Goal: Information Seeking & Learning: Learn about a topic

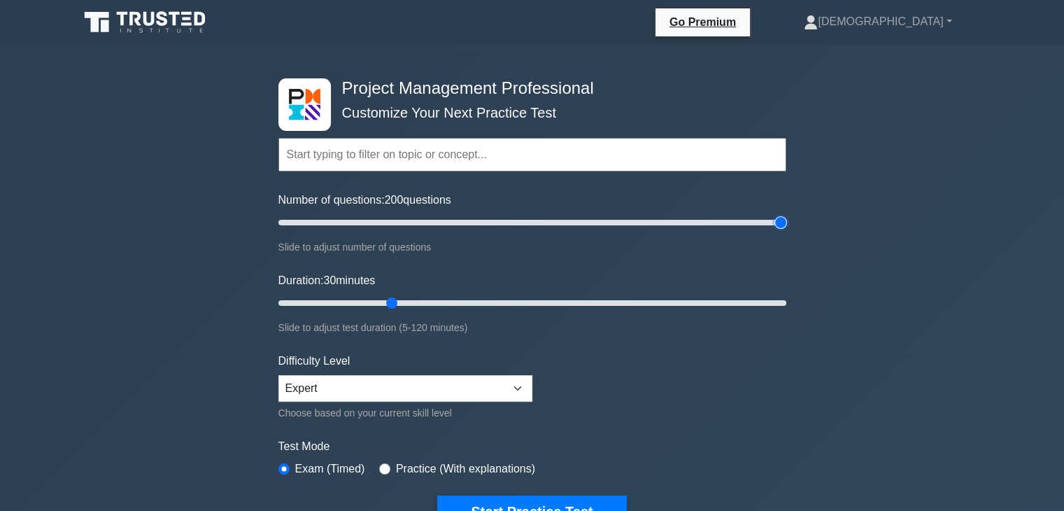
type input "200"
click at [776, 225] on input "Number of questions: 200 questions" at bounding box center [532, 222] width 508 height 17
type input "120"
click at [782, 299] on input "Duration: 120 minutes" at bounding box center [532, 303] width 508 height 17
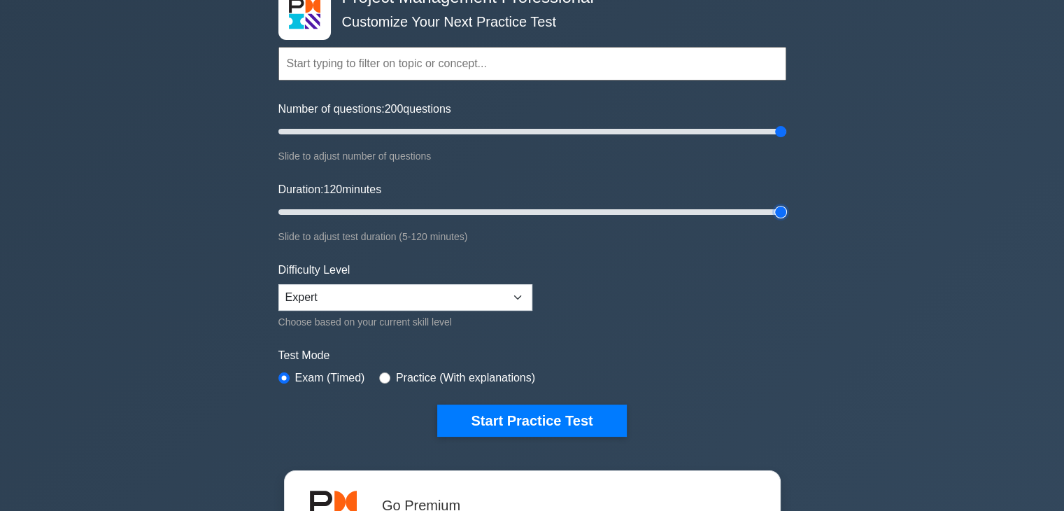
scroll to position [92, 0]
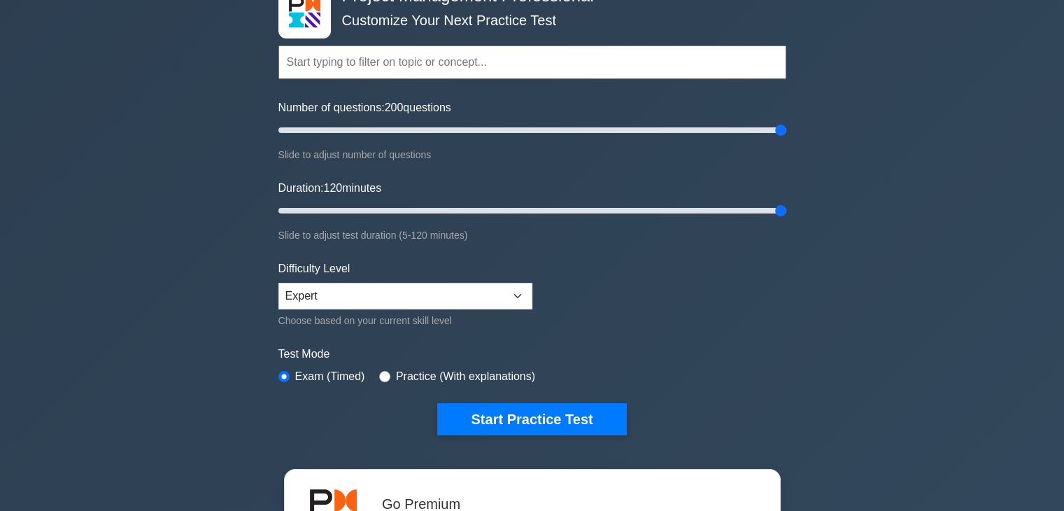
click at [463, 376] on label "Practice (With explanations)" at bounding box center [465, 376] width 139 height 17
click at [381, 372] on input "radio" at bounding box center [384, 376] width 11 height 11
radio input "true"
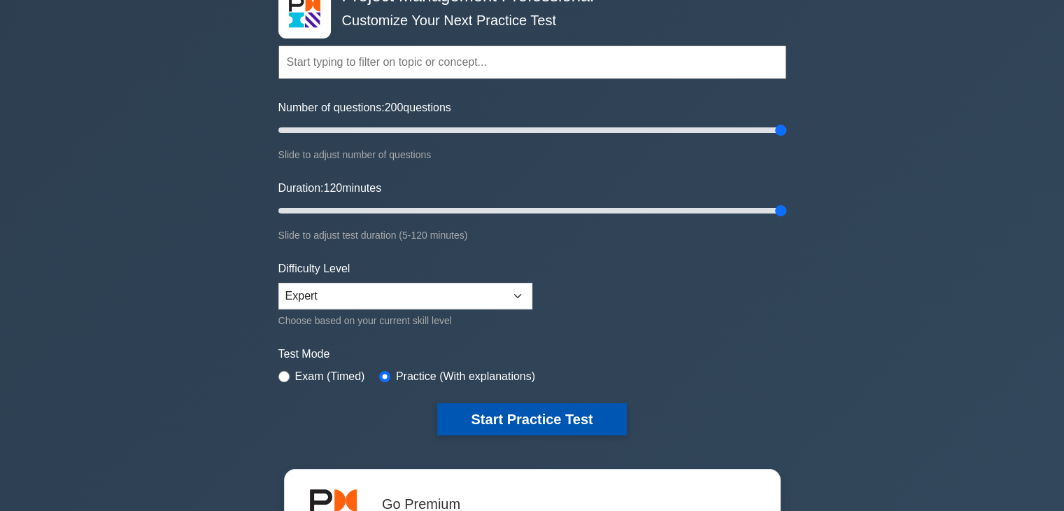
click at [520, 432] on button "Start Practice Test" at bounding box center [531, 419] width 189 height 32
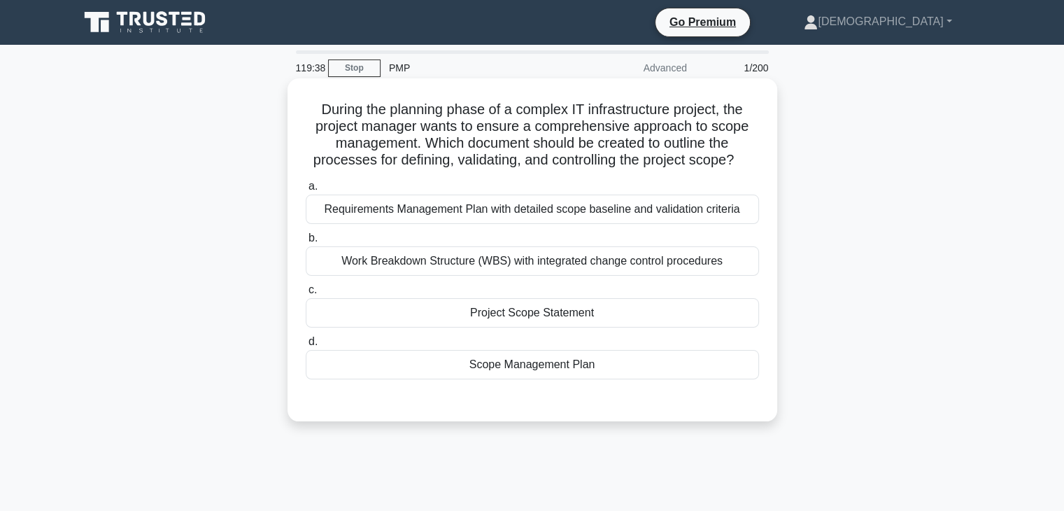
click at [491, 366] on div "Scope Management Plan" at bounding box center [532, 364] width 453 height 29
click at [306, 346] on input "d. Scope Management Plan" at bounding box center [306, 341] width 0 height 9
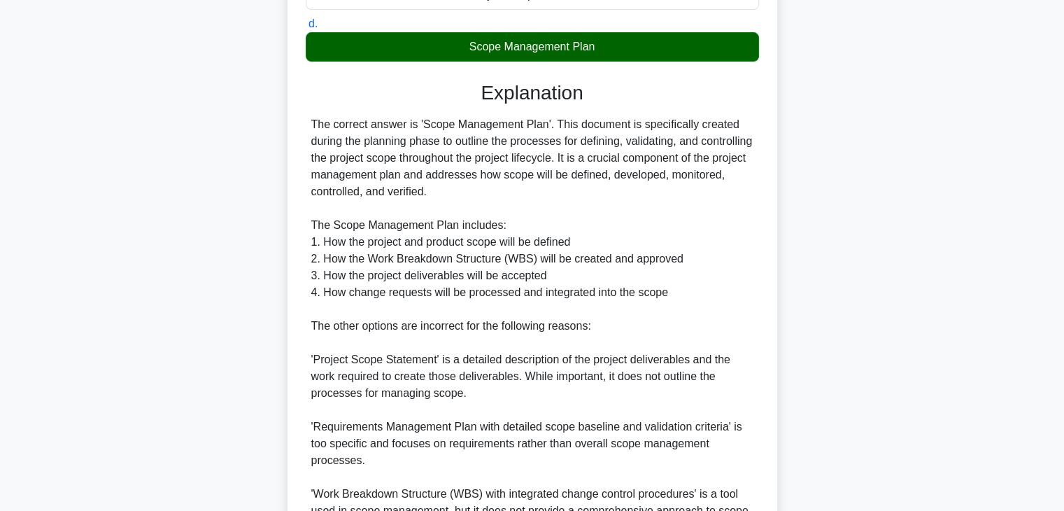
scroll to position [469, 0]
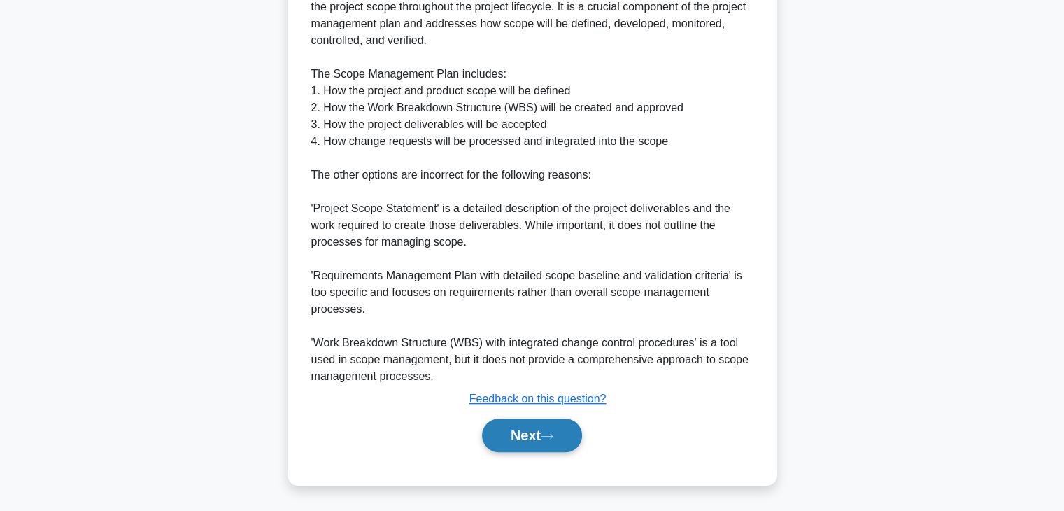
click at [544, 446] on button "Next" at bounding box center [532, 435] width 100 height 34
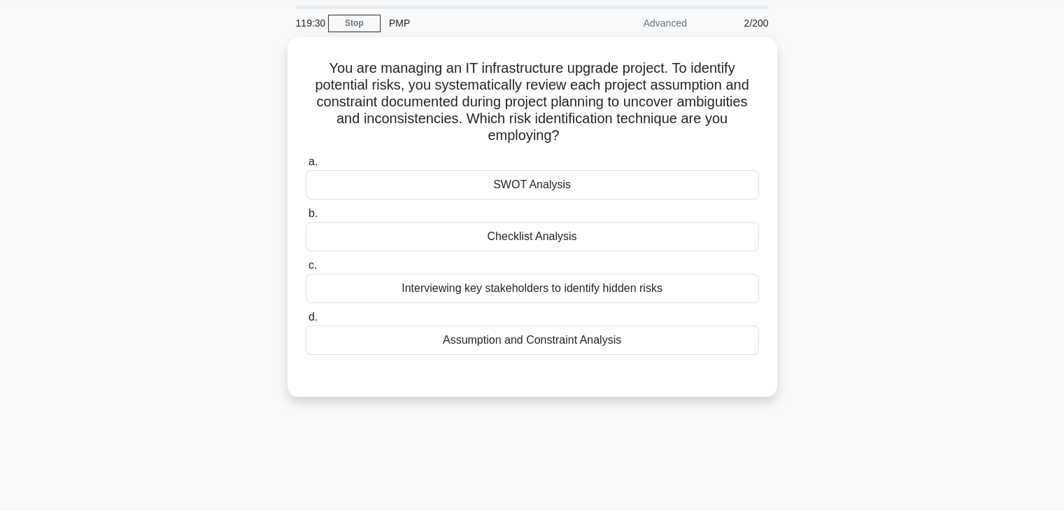
scroll to position [50, 0]
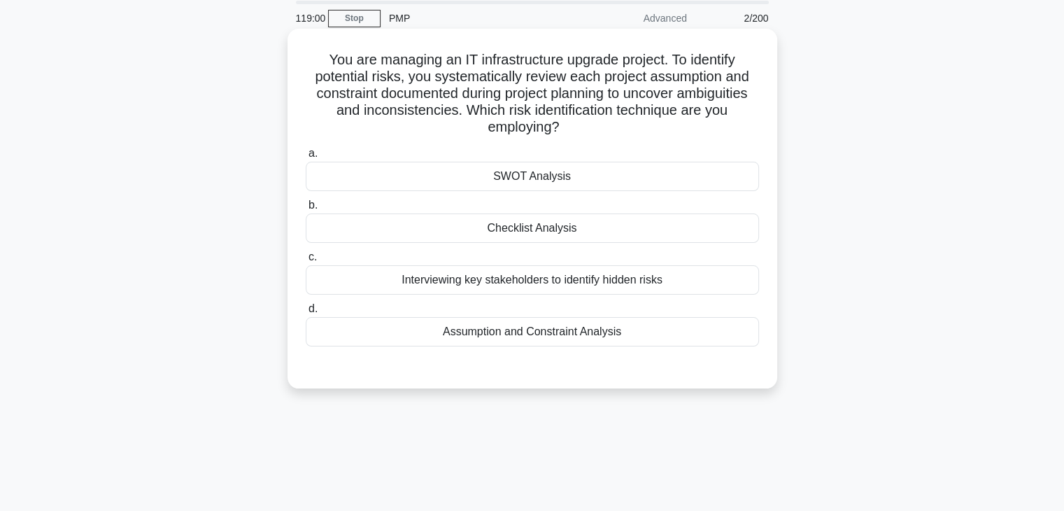
click at [546, 330] on div "Assumption and Constraint Analysis" at bounding box center [532, 331] width 453 height 29
click at [306, 313] on input "d. Assumption and Constraint Analysis" at bounding box center [306, 308] width 0 height 9
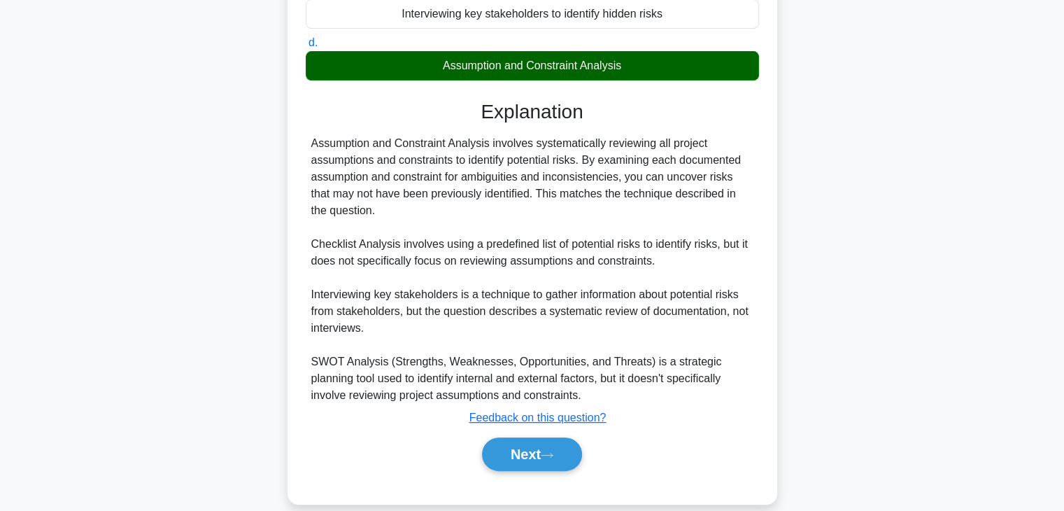
scroll to position [334, 0]
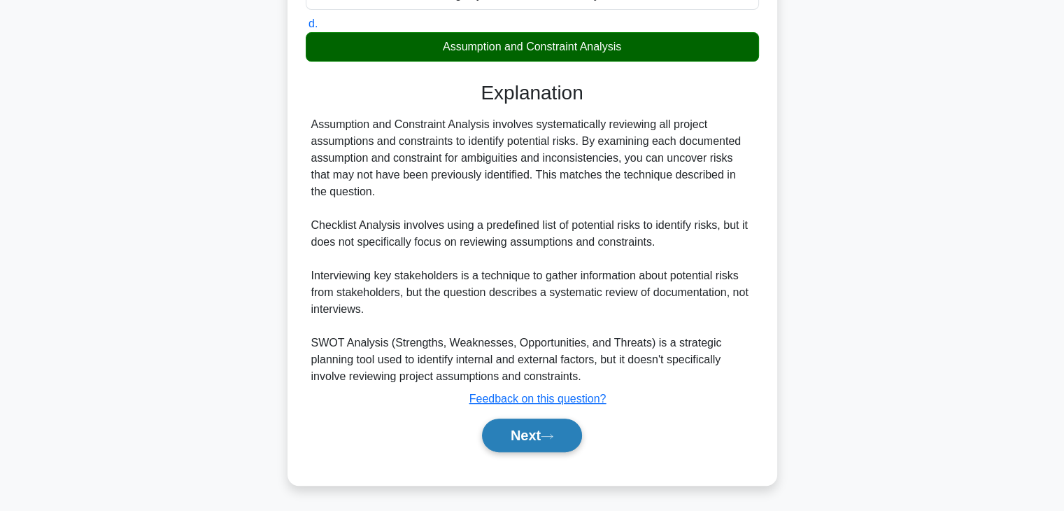
click at [530, 429] on button "Next" at bounding box center [532, 435] width 100 height 34
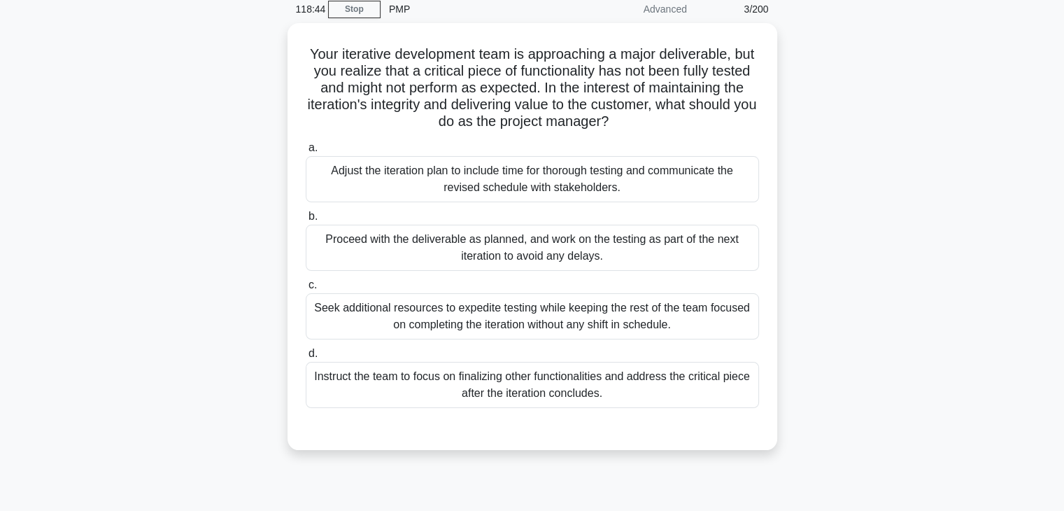
scroll to position [58, 0]
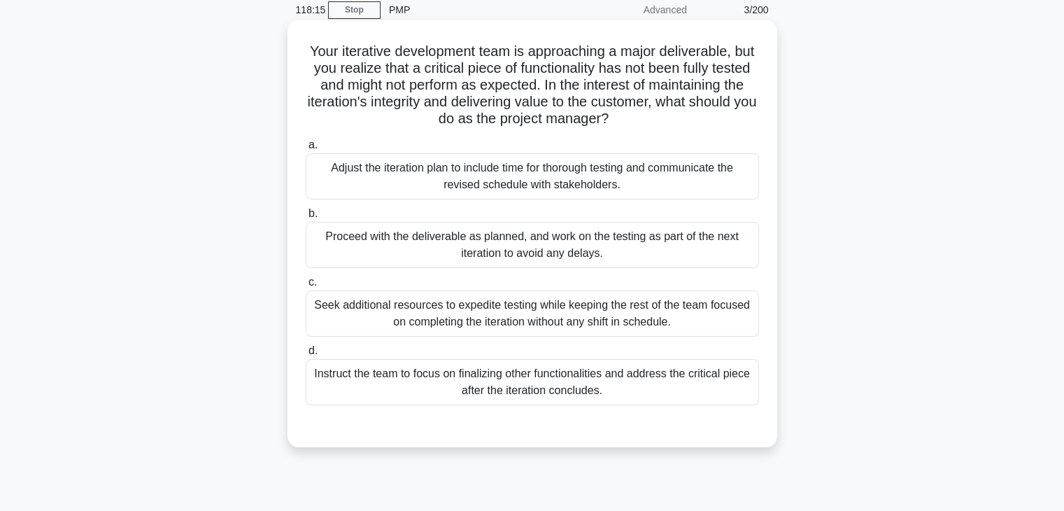
click at [634, 387] on div "Instruct the team to focus on finalizing other functionalities and address the …" at bounding box center [532, 382] width 453 height 46
click at [306, 355] on input "d. Instruct the team to focus on finalizing other functionalities and address t…" at bounding box center [306, 350] width 0 height 9
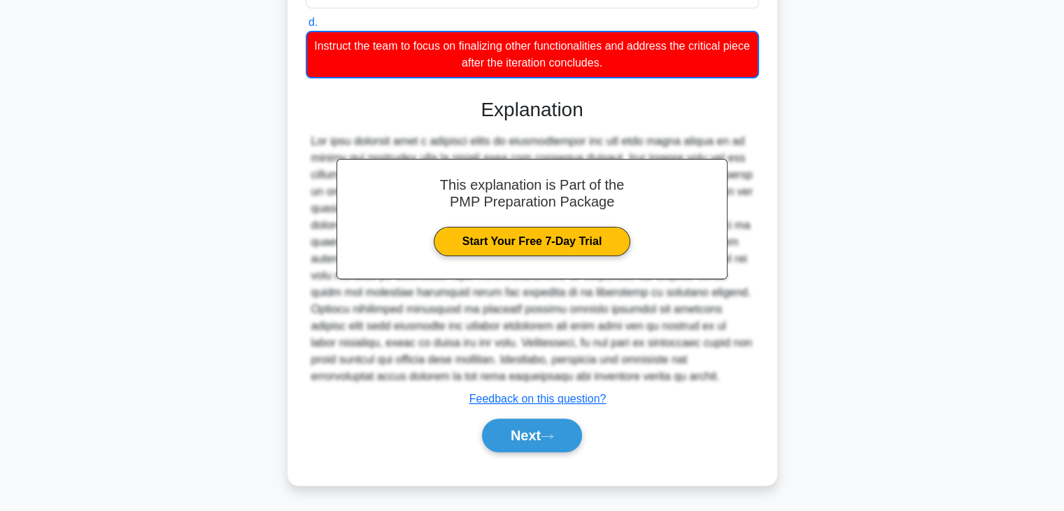
scroll to position [358, 0]
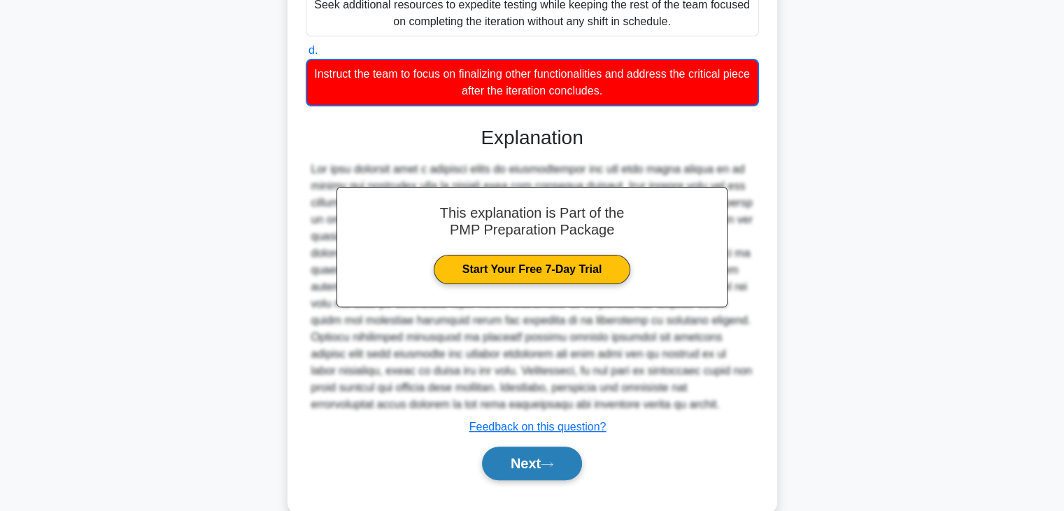
click at [568, 472] on button "Next" at bounding box center [532, 463] width 100 height 34
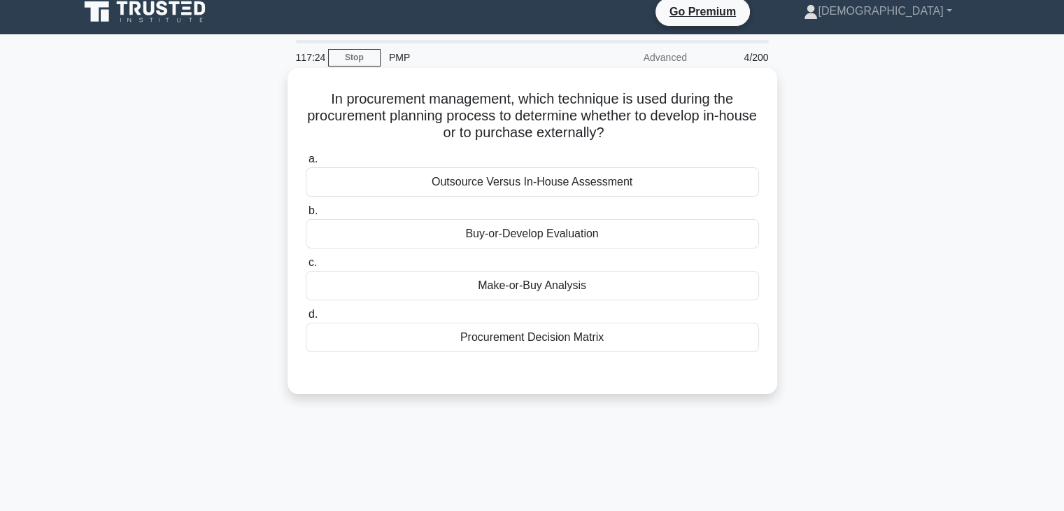
scroll to position [0, 0]
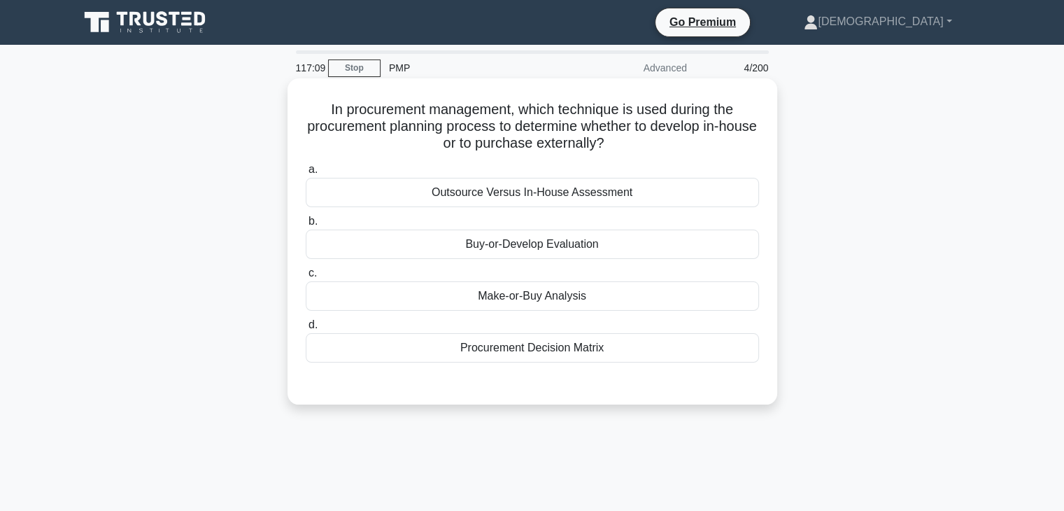
click at [593, 196] on div "Outsource Versus In-House Assessment" at bounding box center [532, 192] width 453 height 29
click at [306, 174] on input "a. Outsource Versus In-House Assessment" at bounding box center [306, 169] width 0 height 9
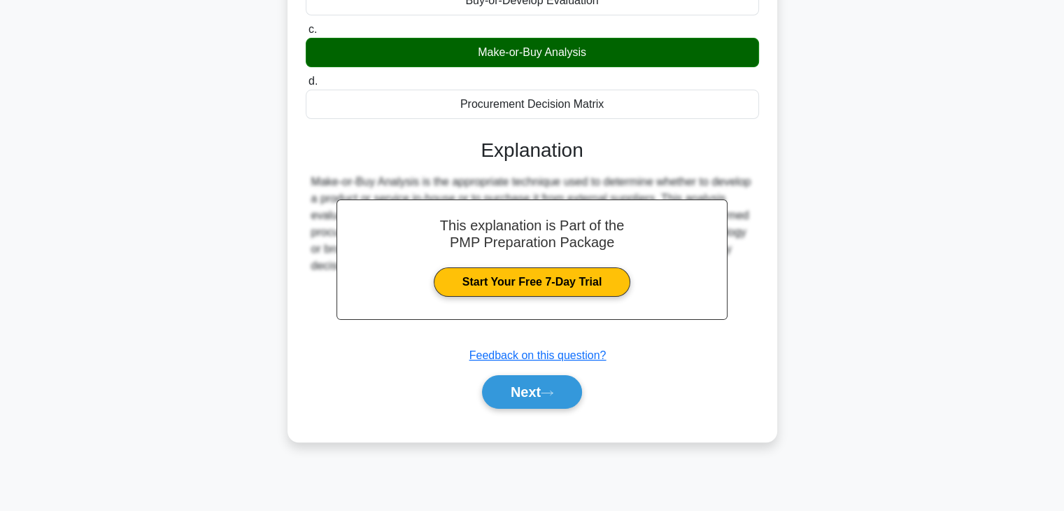
scroll to position [244, 0]
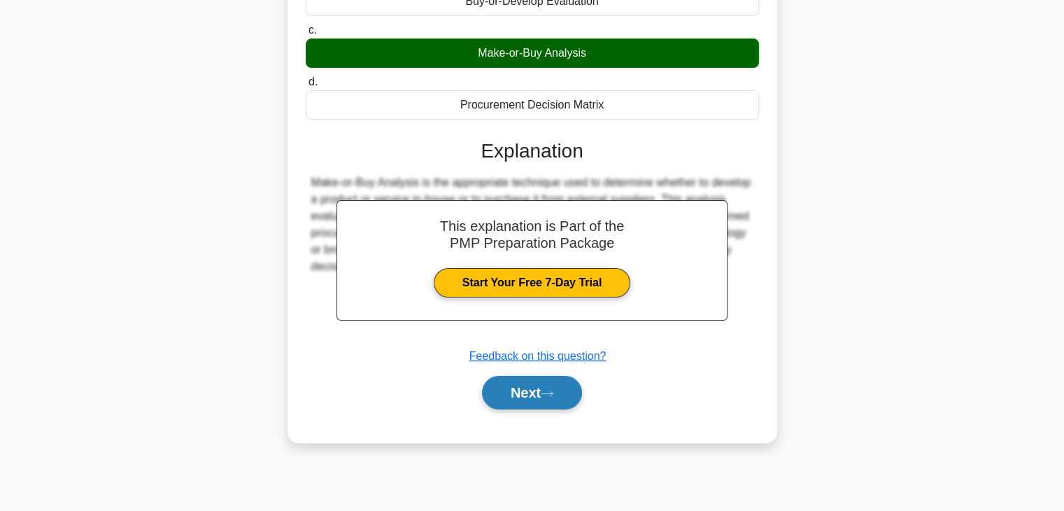
click at [565, 376] on button "Next" at bounding box center [532, 393] width 100 height 34
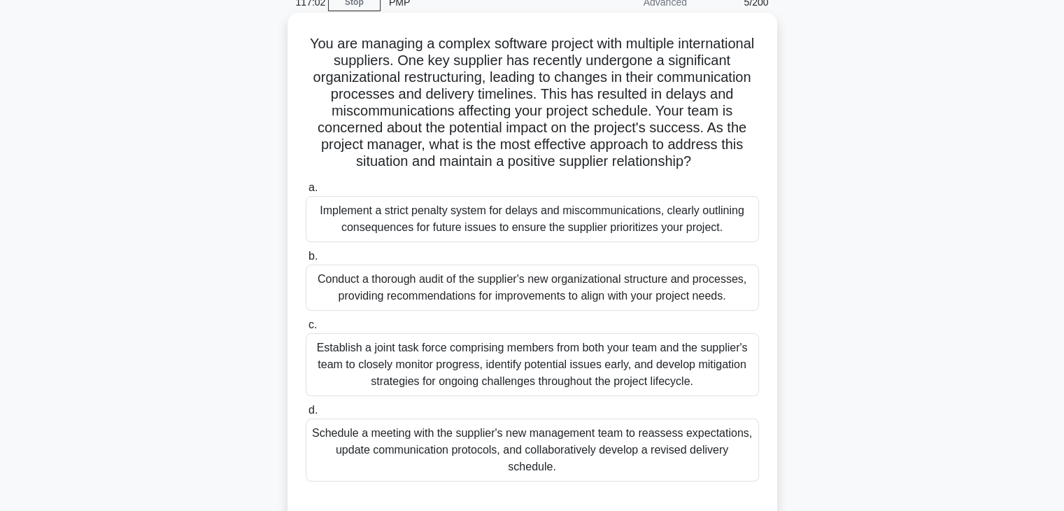
scroll to position [57, 0]
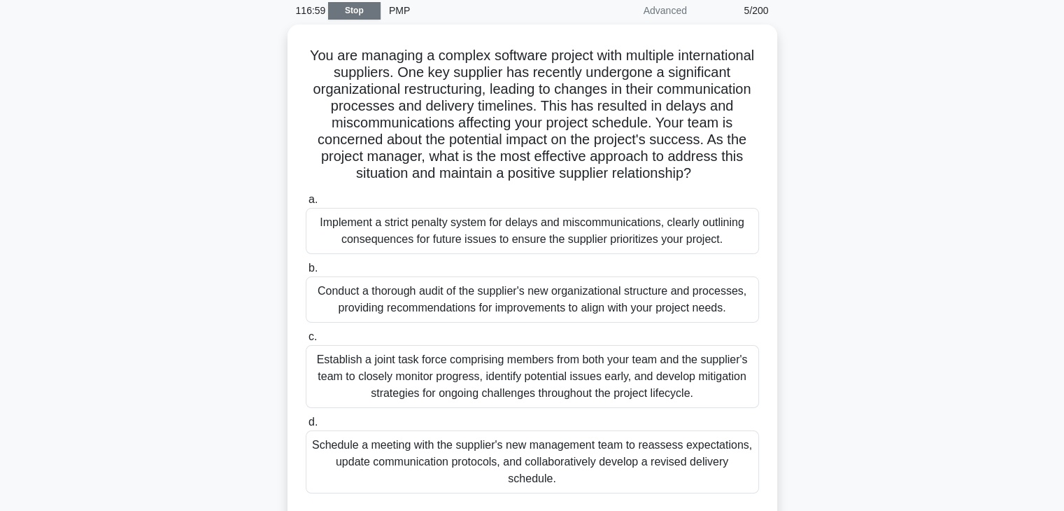
click at [333, 12] on link "Stop" at bounding box center [354, 10] width 52 height 17
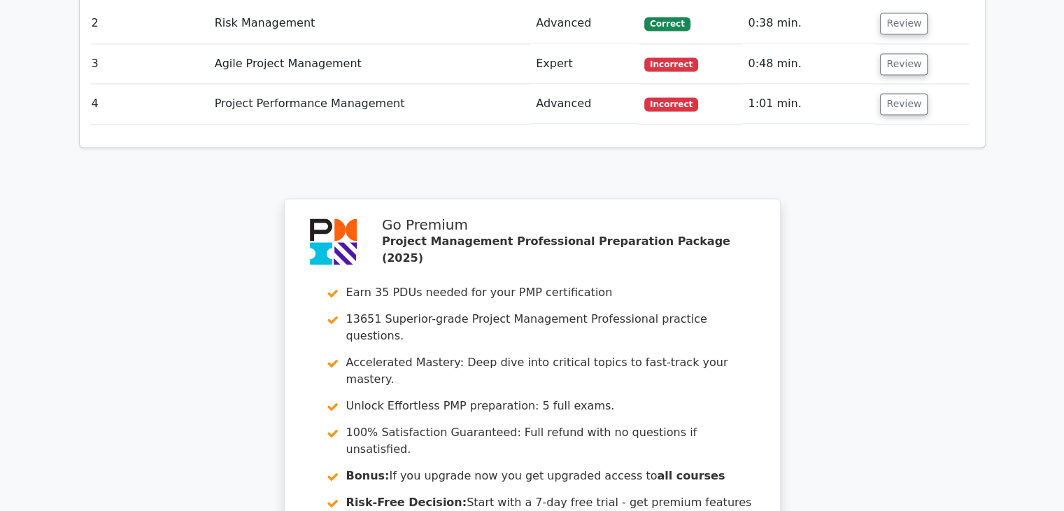
scroll to position [2250, 0]
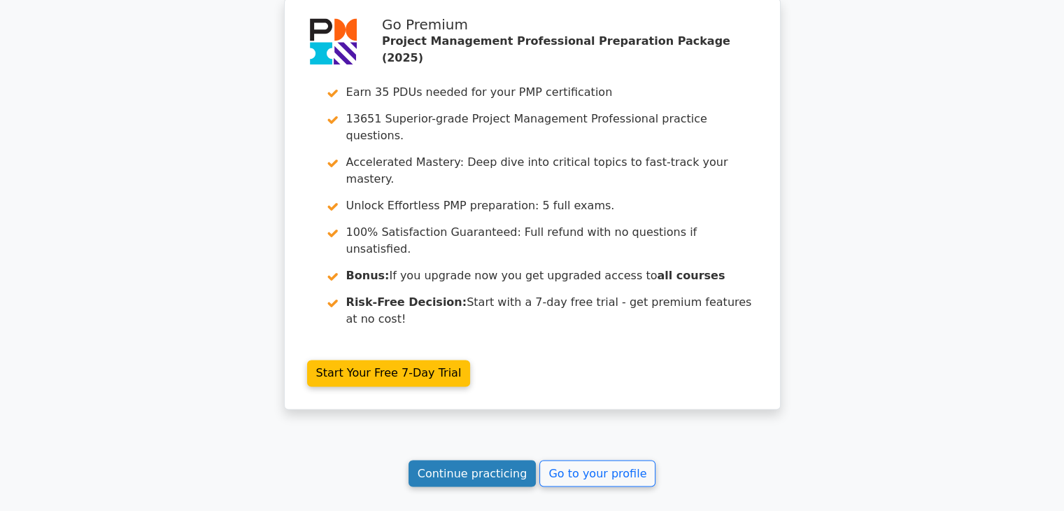
click at [501, 460] on link "Continue practicing" at bounding box center [473, 473] width 128 height 27
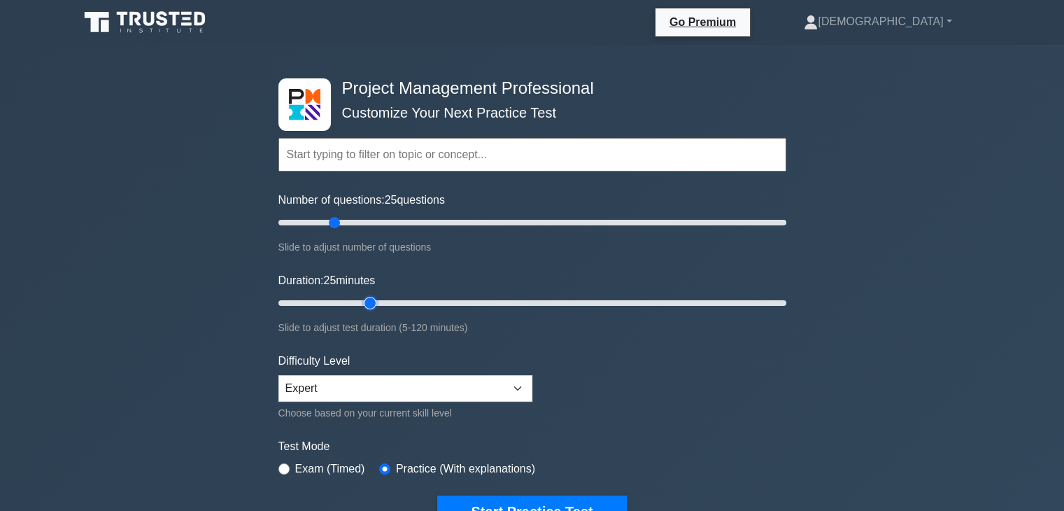
type input "25"
click at [362, 298] on input "Duration: 25 minutes" at bounding box center [532, 303] width 508 height 17
click at [283, 466] on input "radio" at bounding box center [283, 468] width 11 height 11
radio input "true"
